Goal: Navigation & Orientation: Find specific page/section

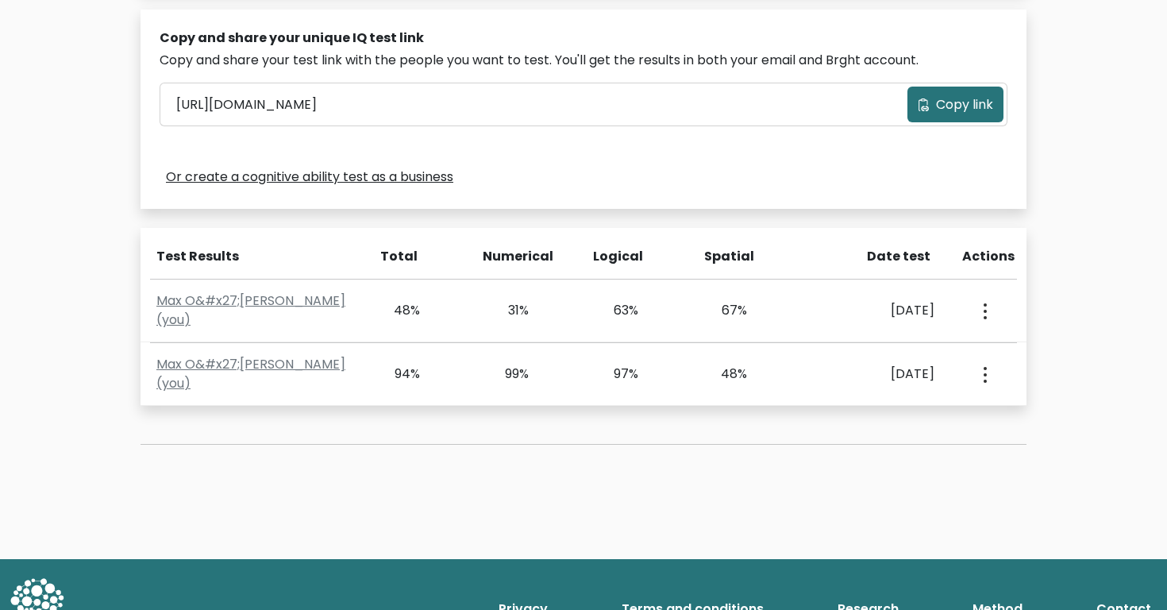
scroll to position [495, 0]
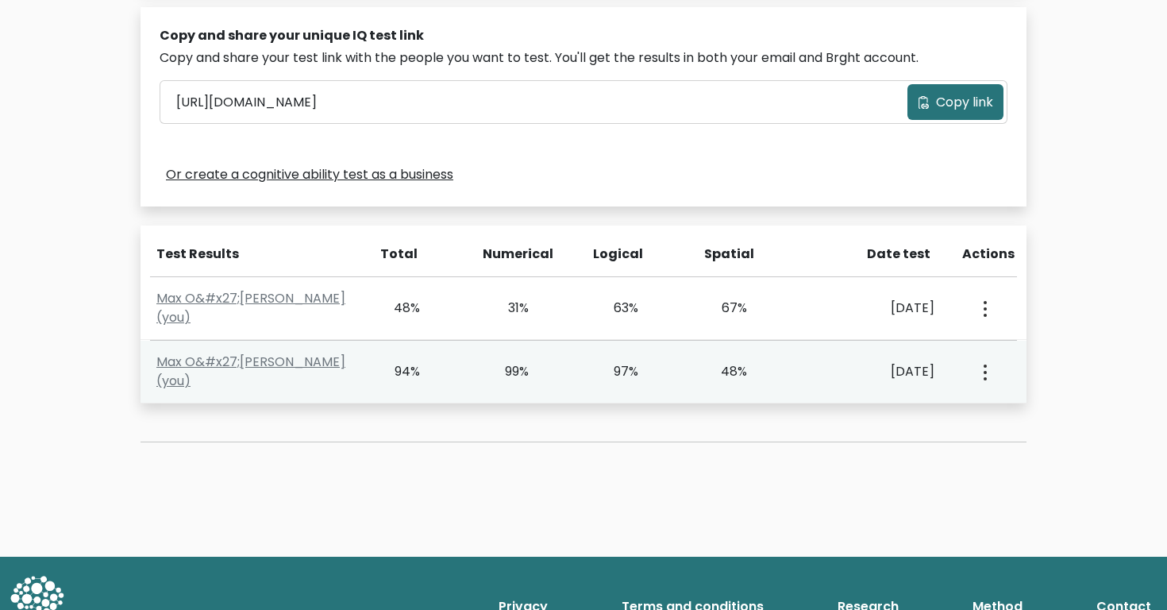
click at [982, 376] on button "button" at bounding box center [983, 371] width 13 height 49
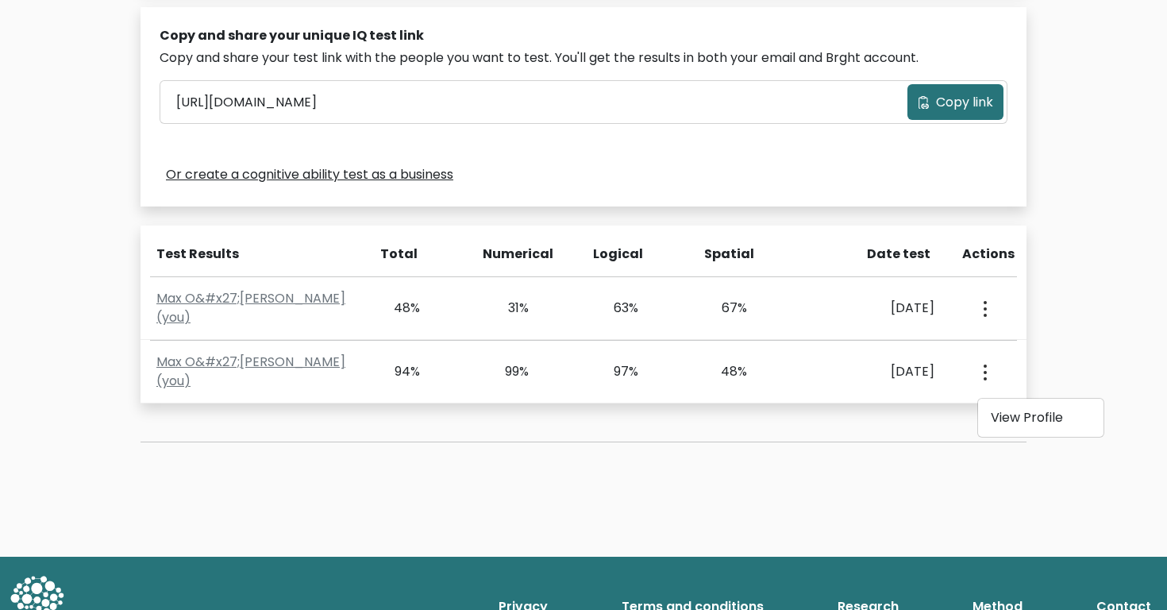
click at [1072, 374] on div "Test the IQ of other people 40 questions 30 minutes English Create your unique …" at bounding box center [583, 75] width 1167 height 964
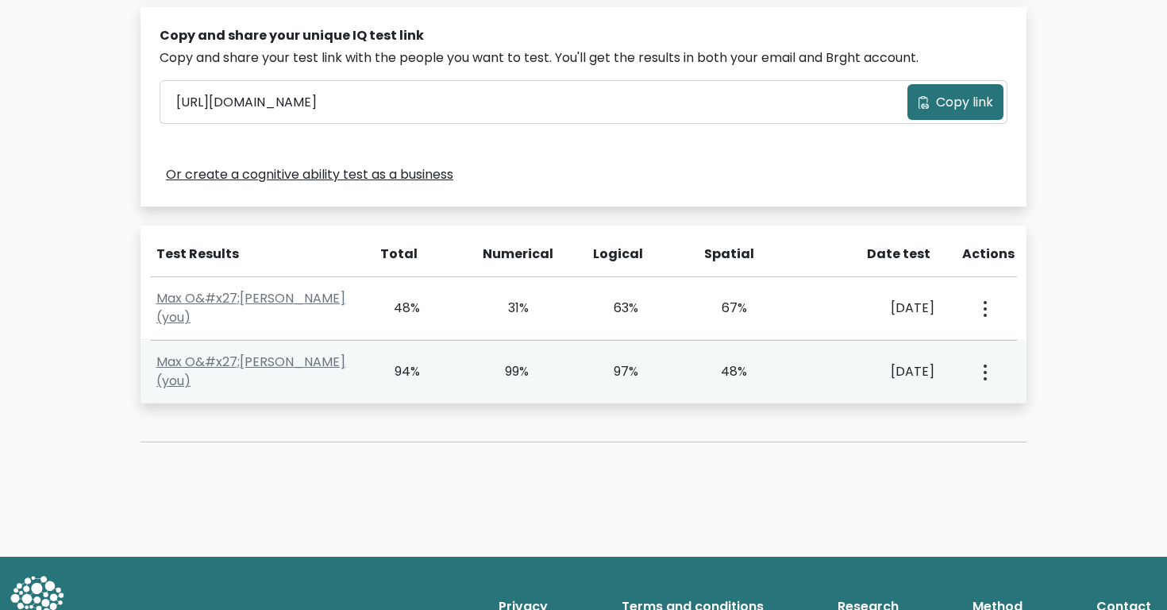
click at [293, 383] on div "Max O&#x27;[PERSON_NAME] (you) 94% 99% 97% 48% [DATE] View Profile" at bounding box center [583, 372] width 886 height 63
click at [286, 373] on link "Max O&#x27;[PERSON_NAME] (you)" at bounding box center [250, 370] width 189 height 37
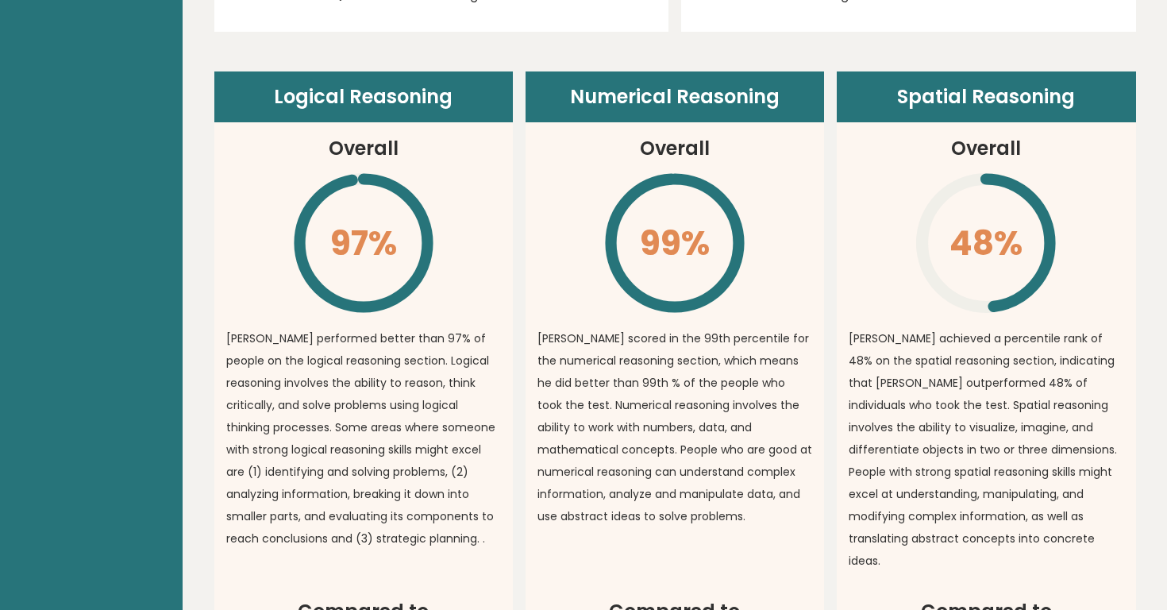
scroll to position [1009, 0]
